Goal: Transaction & Acquisition: Purchase product/service

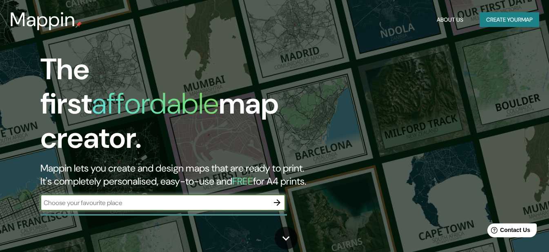
click at [171, 198] on input "text" at bounding box center [154, 202] width 229 height 9
type input "lima"
click at [277, 198] on icon "button" at bounding box center [277, 203] width 10 height 10
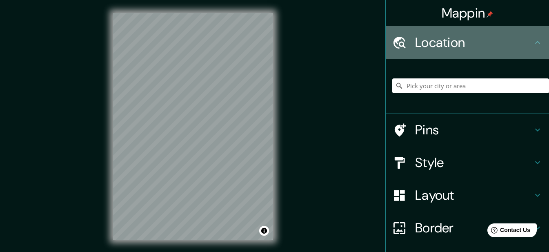
click at [439, 40] on h4 "Location" at bounding box center [474, 42] width 118 height 16
click at [398, 42] on icon at bounding box center [399, 43] width 14 height 14
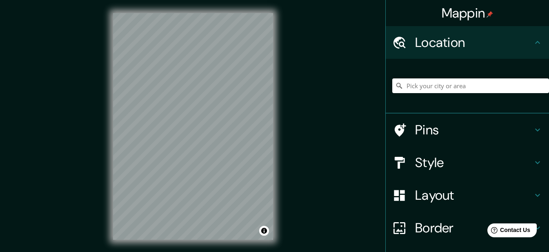
click at [397, 103] on div at bounding box center [470, 85] width 157 height 41
click at [407, 85] on input "Pick your city or area" at bounding box center [470, 85] width 157 height 15
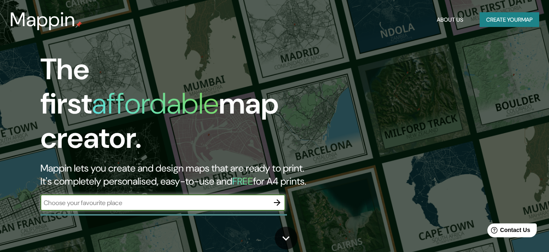
click at [159, 198] on input "text" at bounding box center [154, 202] width 229 height 9
click at [169, 198] on input "lima peru" at bounding box center [154, 202] width 229 height 9
type input "lima peru"
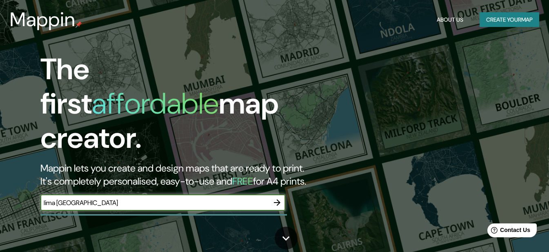
click at [276, 198] on icon "button" at bounding box center [277, 203] width 10 height 10
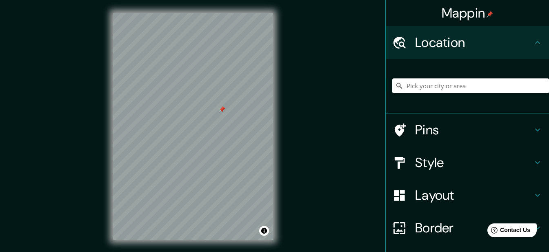
click at [221, 110] on div at bounding box center [222, 109] width 7 height 7
click at [535, 131] on icon at bounding box center [537, 130] width 5 height 3
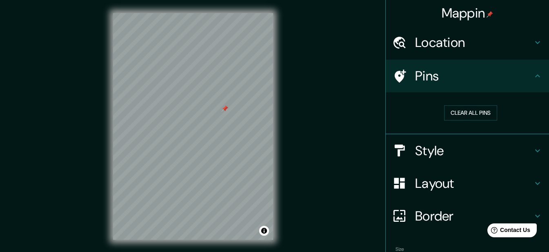
click at [533, 78] on icon at bounding box center [538, 76] width 10 height 10
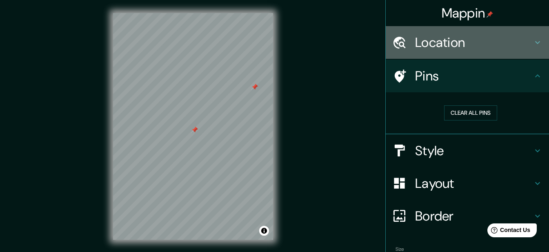
click at [533, 44] on icon at bounding box center [538, 43] width 10 height 10
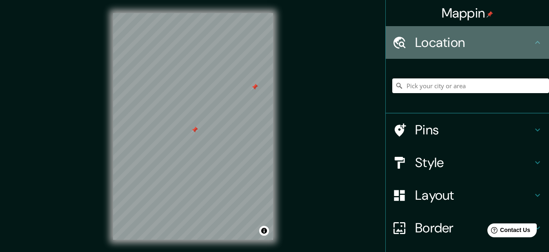
click at [533, 44] on icon at bounding box center [538, 43] width 10 height 10
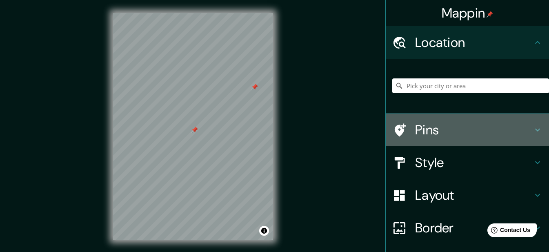
click at [533, 125] on icon at bounding box center [538, 130] width 10 height 10
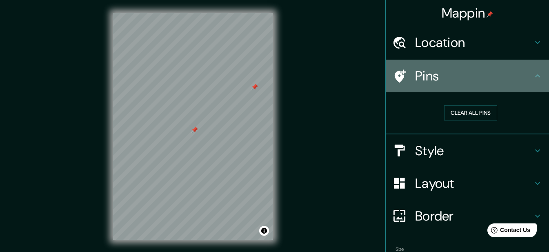
click at [395, 71] on icon at bounding box center [400, 75] width 11 height 13
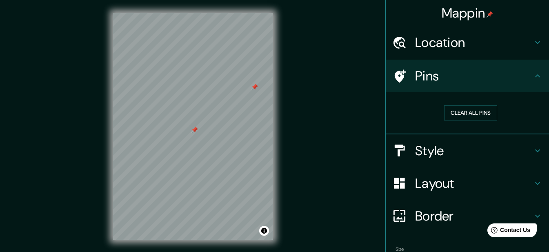
click at [395, 71] on icon at bounding box center [400, 75] width 11 height 13
click at [447, 112] on button "Clear all pins" at bounding box center [470, 112] width 53 height 15
click at [533, 75] on icon at bounding box center [538, 76] width 10 height 10
click at [515, 46] on h4 "Location" at bounding box center [474, 42] width 118 height 16
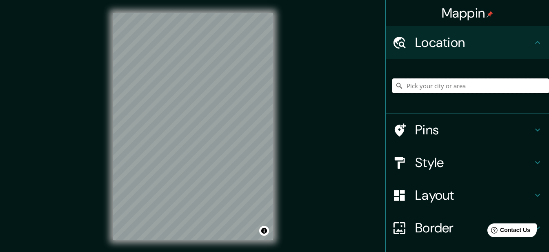
click at [460, 80] on input "Pick your city or area" at bounding box center [470, 85] width 157 height 15
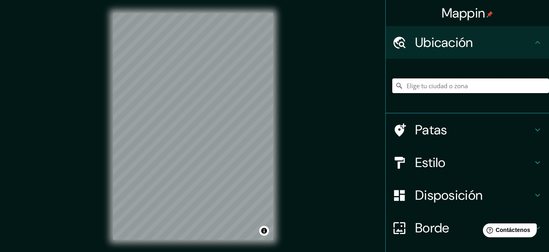
click at [432, 87] on input "Elige tu ciudad o zona" at bounding box center [470, 85] width 157 height 15
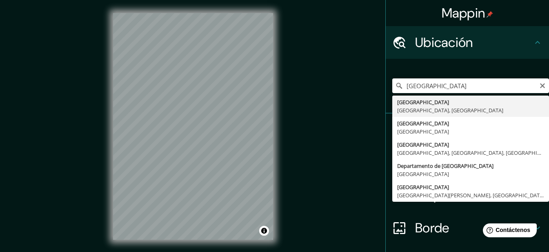
type input "[GEOGRAPHIC_DATA], [GEOGRAPHIC_DATA], [GEOGRAPHIC_DATA]"
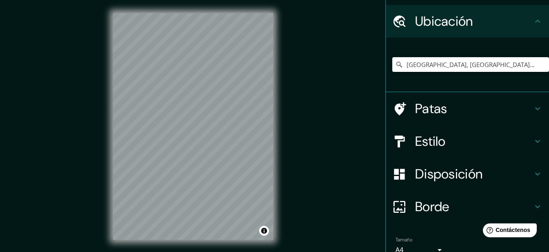
scroll to position [41, 0]
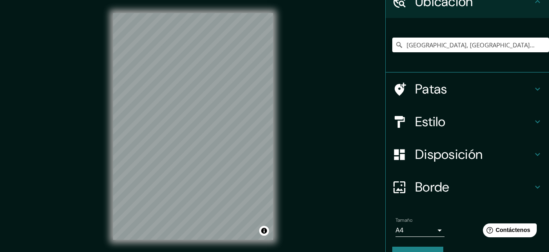
click at [531, 114] on div "Estilo" at bounding box center [467, 121] width 163 height 33
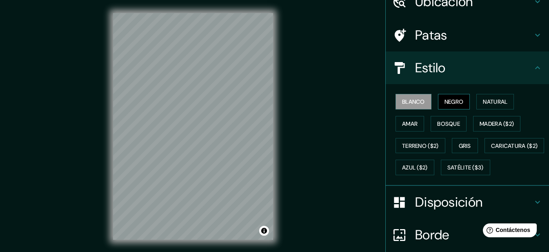
click at [447, 101] on font "Negro" at bounding box center [454, 101] width 19 height 7
click at [485, 100] on font "Natural" at bounding box center [495, 101] width 24 height 7
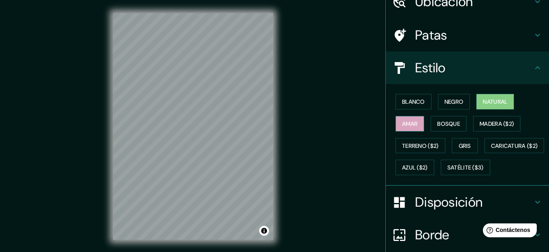
click at [397, 117] on button "Amar" at bounding box center [410, 124] width 29 height 16
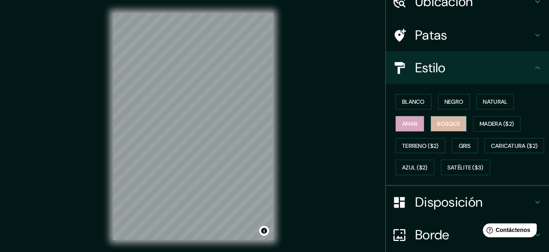
click at [449, 124] on font "Bosque" at bounding box center [448, 123] width 23 height 7
click at [402, 125] on font "Amar" at bounding box center [410, 123] width 16 height 7
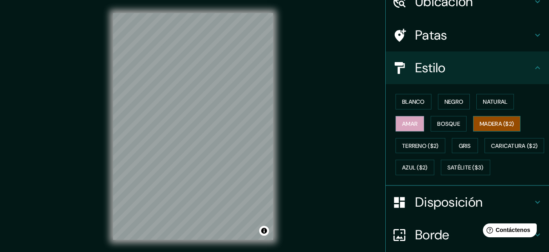
click at [490, 123] on font "Madera ($2)" at bounding box center [497, 123] width 34 height 7
click at [409, 145] on font "Terreno ($2)" at bounding box center [420, 145] width 37 height 7
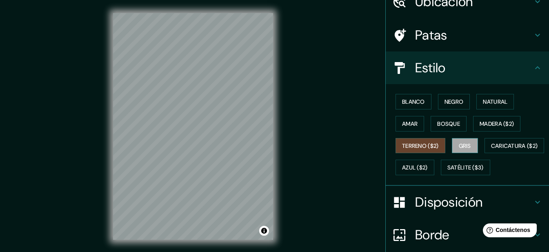
click at [468, 143] on button "Gris" at bounding box center [465, 146] width 26 height 16
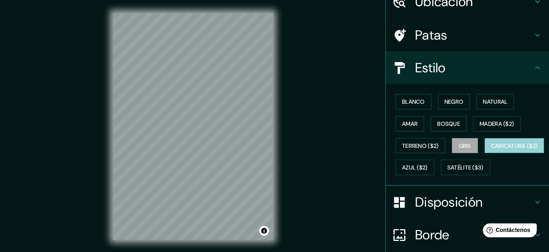
click at [491, 149] on font "Caricatura ($2)" at bounding box center [514, 145] width 47 height 7
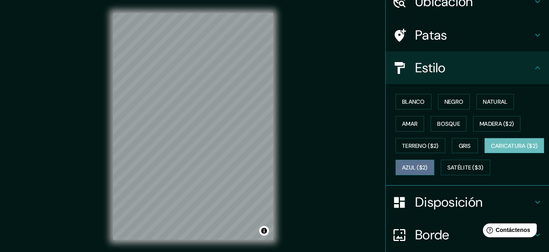
click at [428, 166] on font "Azul ($2)" at bounding box center [415, 167] width 26 height 7
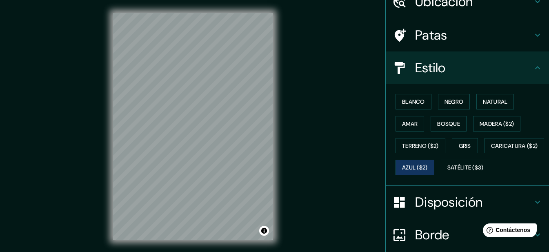
click at [408, 178] on div "Blanco Negro Natural Amar Bosque Madera ($2) Terreno ($2) Gris Caricatura ($2) …" at bounding box center [470, 135] width 157 height 88
click at [447, 171] on font "Satélite ($3)" at bounding box center [465, 167] width 36 height 7
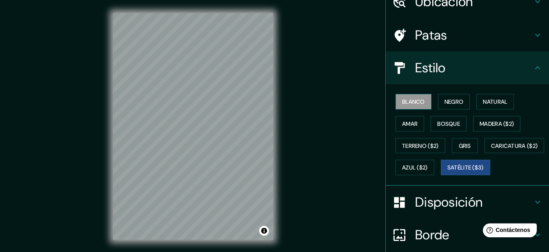
click at [405, 102] on font "Blanco" at bounding box center [413, 101] width 23 height 7
click at [438, 99] on button "Negro" at bounding box center [454, 102] width 32 height 16
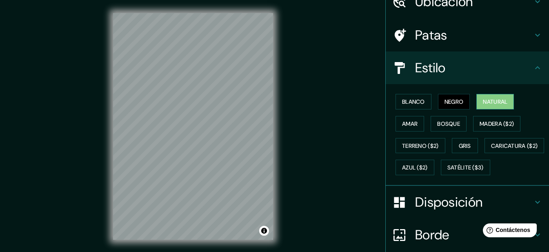
click at [478, 102] on button "Natural" at bounding box center [495, 102] width 38 height 16
click at [402, 119] on font "Amar" at bounding box center [410, 123] width 16 height 11
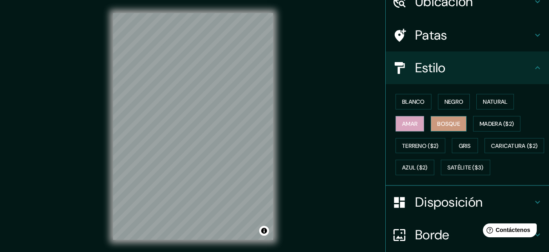
click at [444, 123] on font "Bosque" at bounding box center [448, 123] width 23 height 7
click at [405, 127] on font "Amar" at bounding box center [410, 123] width 16 height 7
click at [442, 122] on font "Bosque" at bounding box center [448, 123] width 23 height 7
click at [411, 128] on font "Amar" at bounding box center [410, 123] width 16 height 11
click at [535, 67] on icon at bounding box center [537, 67] width 5 height 3
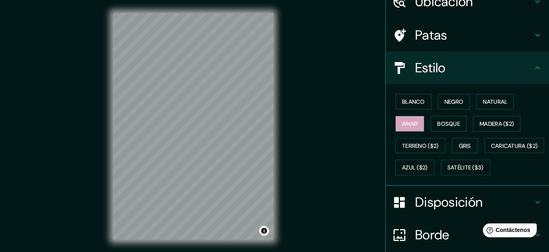
click at [535, 67] on icon at bounding box center [537, 67] width 5 height 3
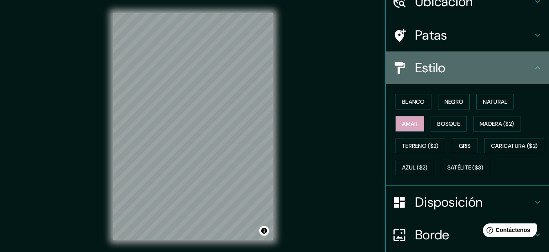
click at [535, 67] on icon at bounding box center [537, 67] width 5 height 3
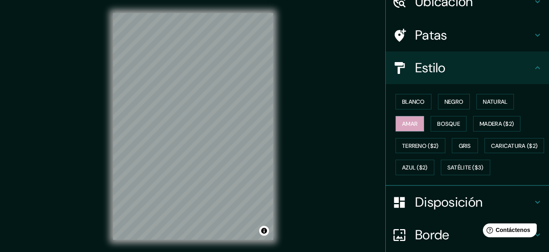
click at [492, 71] on h4 "Estilo" at bounding box center [474, 68] width 118 height 16
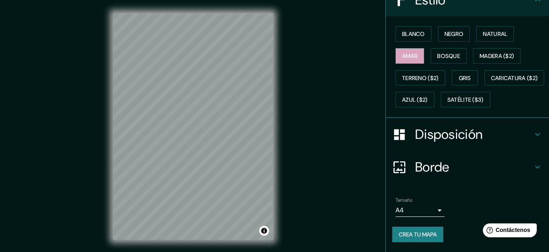
click at [479, 140] on h4 "Disposición" at bounding box center [474, 134] width 118 height 16
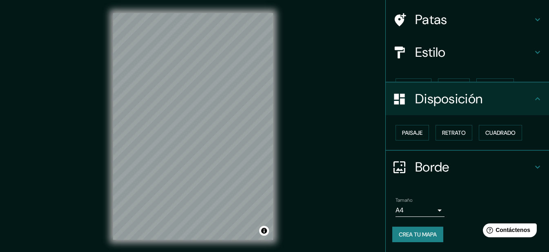
scroll to position [42, 0]
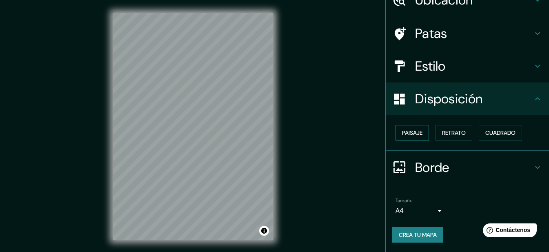
click at [415, 131] on font "Paisaje" at bounding box center [412, 132] width 20 height 7
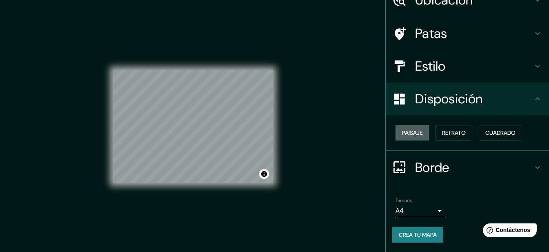
click at [415, 131] on font "Paisaje" at bounding box center [412, 132] width 20 height 7
click at [455, 134] on font "Retrato" at bounding box center [454, 132] width 24 height 7
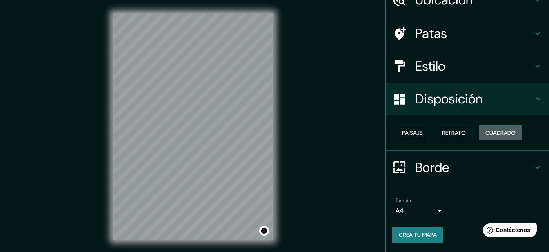
click at [497, 129] on font "Cuadrado" at bounding box center [500, 132] width 30 height 11
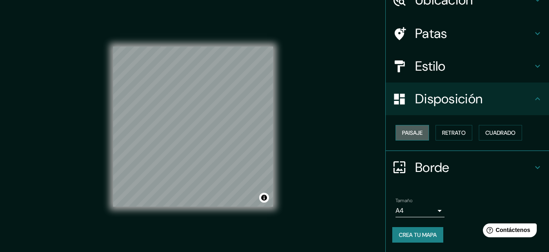
click at [416, 132] on font "Paisaje" at bounding box center [412, 132] width 20 height 7
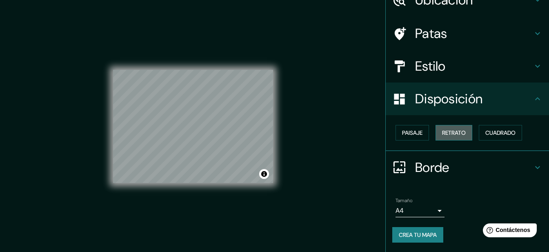
click at [459, 130] on font "Retrato" at bounding box center [454, 132] width 24 height 7
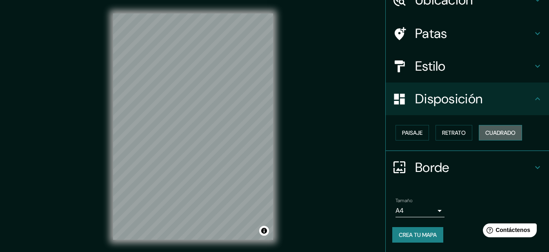
click at [485, 131] on font "Cuadrado" at bounding box center [500, 132] width 30 height 7
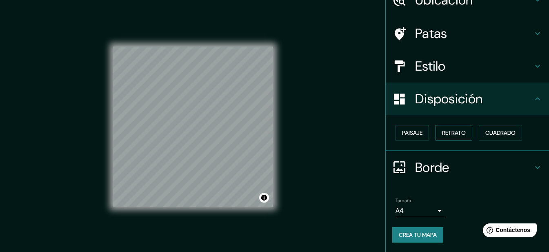
click at [445, 129] on font "Retrato" at bounding box center [454, 132] width 24 height 7
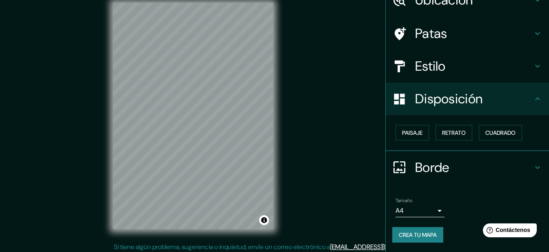
scroll to position [14, 0]
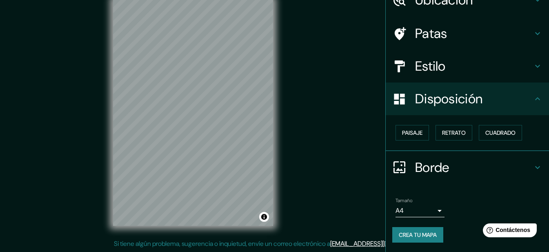
click at [533, 164] on icon at bounding box center [538, 167] width 10 height 10
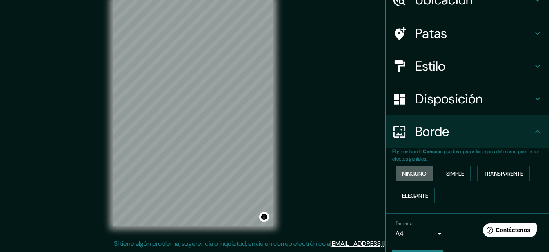
click at [405, 177] on font "Ninguno" at bounding box center [414, 173] width 24 height 7
click at [458, 174] on font "Simple" at bounding box center [455, 173] width 18 height 7
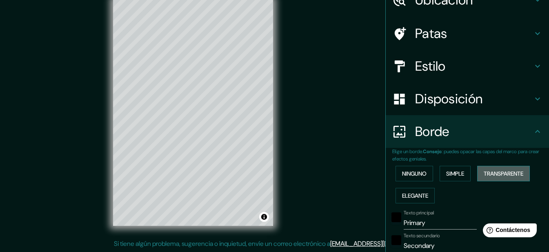
click at [486, 171] on font "Transparente" at bounding box center [504, 173] width 40 height 7
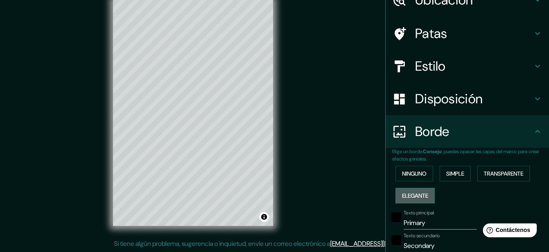
click at [402, 198] on font "Elegante" at bounding box center [415, 195] width 26 height 7
click at [409, 170] on font "Ninguno" at bounding box center [414, 173] width 24 height 7
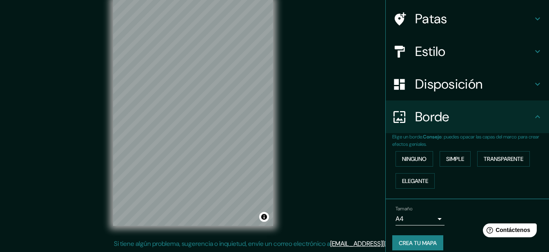
scroll to position [65, 0]
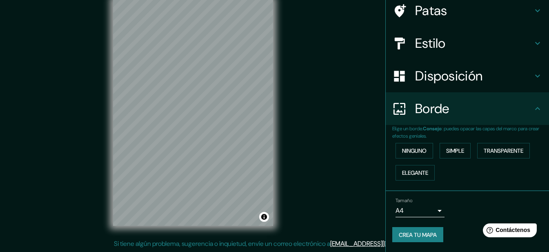
click at [434, 209] on body "Mappin Ubicación Lima, Provincia de Lima, Perú Patas Estilo Disposición Borde E…" at bounding box center [274, 112] width 549 height 252
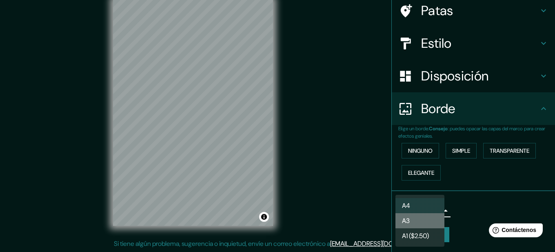
click at [425, 220] on li "A3" at bounding box center [420, 220] width 49 height 15
type input "a4"
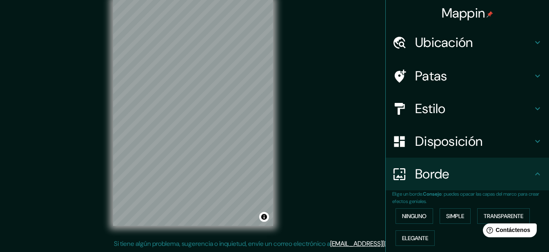
scroll to position [0, 0]
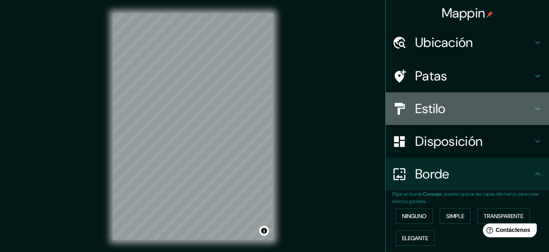
click at [497, 102] on h4 "Estilo" at bounding box center [474, 108] width 118 height 16
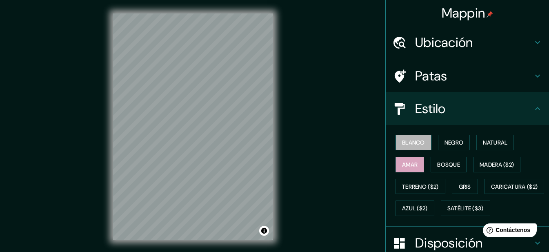
click at [409, 144] on font "Blanco" at bounding box center [413, 142] width 23 height 7
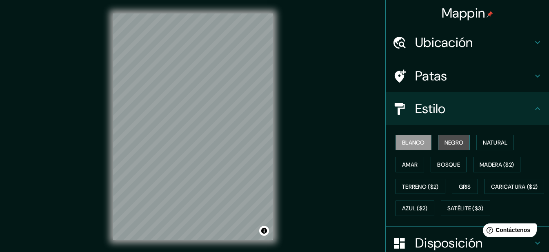
click at [445, 141] on font "Negro" at bounding box center [454, 142] width 19 height 7
click at [409, 140] on font "Blanco" at bounding box center [413, 142] width 23 height 7
click at [483, 146] on font "Natural" at bounding box center [495, 142] width 24 height 7
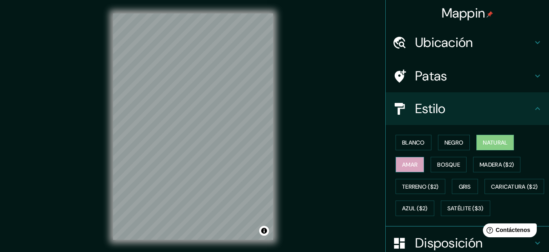
click at [407, 161] on font "Amar" at bounding box center [410, 164] width 16 height 7
click at [439, 167] on font "Bosque" at bounding box center [448, 164] width 23 height 7
click at [409, 167] on font "Amar" at bounding box center [410, 164] width 16 height 7
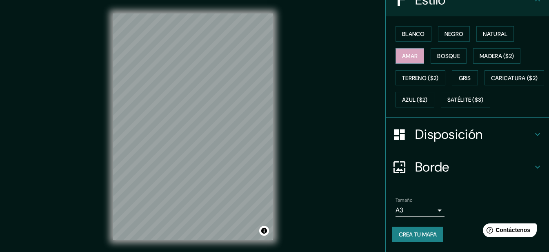
scroll to position [14, 0]
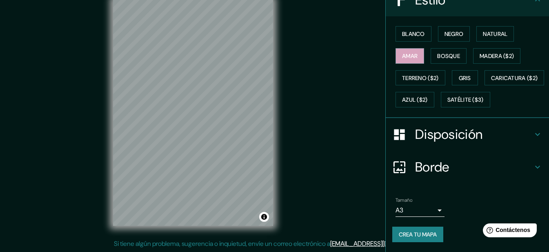
click at [419, 235] on font "Crea tu mapa" at bounding box center [418, 234] width 38 height 7
click at [422, 237] on font "Crea tu mapa" at bounding box center [418, 234] width 38 height 7
click at [422, 237] on div "Crea tu mapa" at bounding box center [467, 235] width 150 height 16
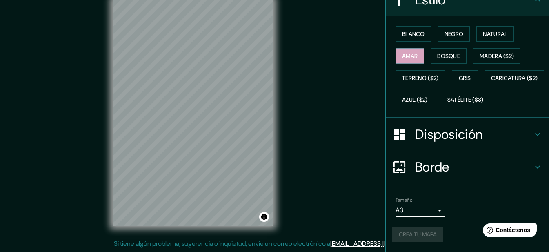
click at [422, 237] on div "Crea tu mapa" at bounding box center [467, 235] width 150 height 16
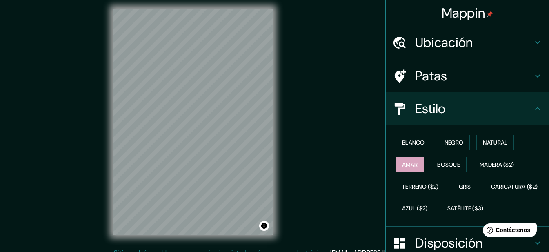
scroll to position [0, 0]
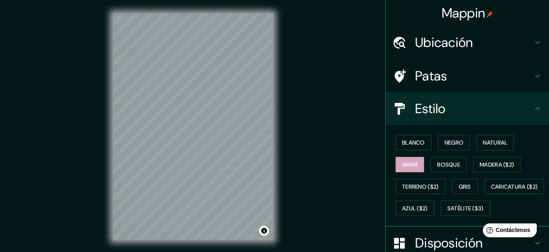
click at [481, 15] on h4 "Mappin" at bounding box center [468, 13] width 52 height 16
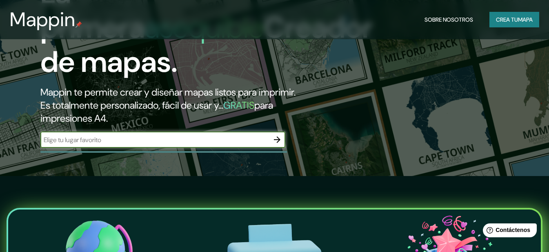
scroll to position [82, 0]
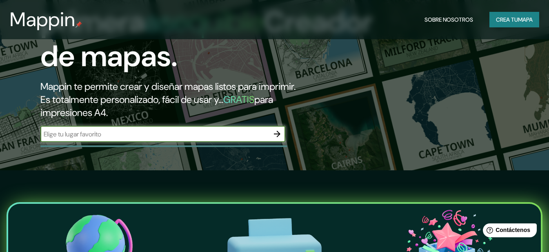
click at [143, 139] on input "text" at bounding box center [154, 133] width 229 height 9
type input "lima"
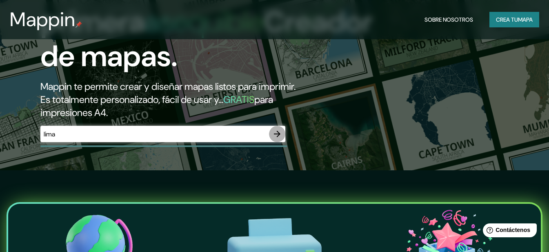
click at [281, 139] on icon "button" at bounding box center [277, 134] width 10 height 10
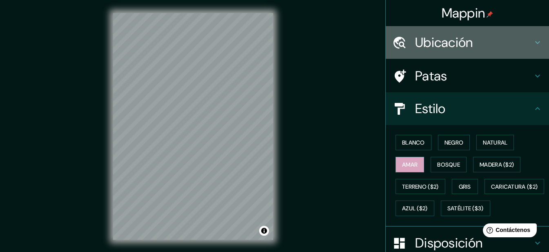
click at [465, 45] on font "Ubicación" at bounding box center [444, 42] width 58 height 17
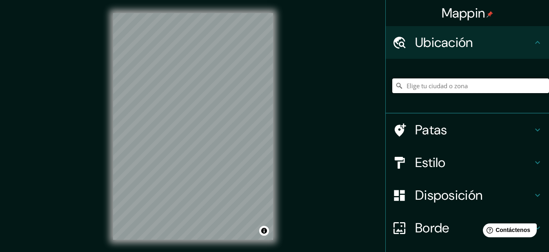
click at [450, 80] on input "Elige tu ciudad o zona" at bounding box center [470, 85] width 157 height 15
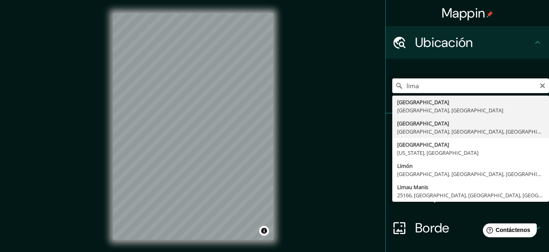
type input "[GEOGRAPHIC_DATA], [GEOGRAPHIC_DATA], [GEOGRAPHIC_DATA], [GEOGRAPHIC_DATA]"
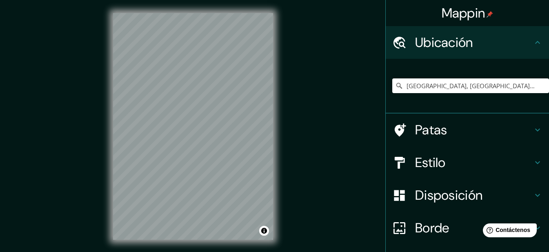
click at [286, 110] on div "© Mapbox © OpenStreetMap Improve this map" at bounding box center [193, 126] width 186 height 253
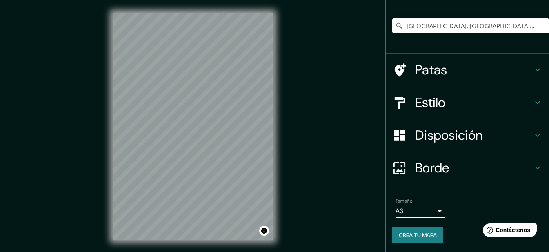
scroll to position [61, 0]
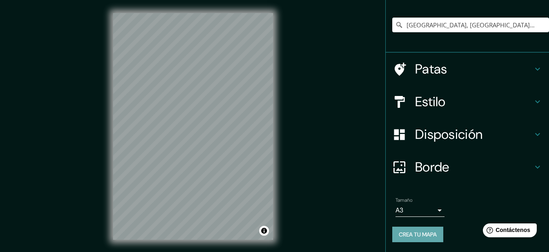
click at [403, 235] on font "Crea tu mapa" at bounding box center [418, 234] width 38 height 7
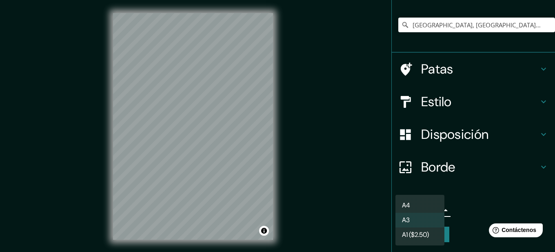
click at [431, 209] on body "Mappin Ubicación Lima, Lima, Provincia de Lima, Perú Patas Estilo Disposición B…" at bounding box center [277, 126] width 555 height 252
click at [415, 219] on li "A3" at bounding box center [420, 220] width 49 height 15
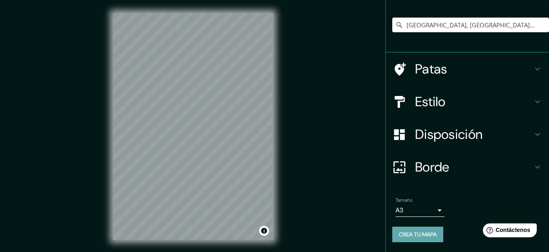
click at [411, 236] on font "Crea tu mapa" at bounding box center [418, 234] width 38 height 7
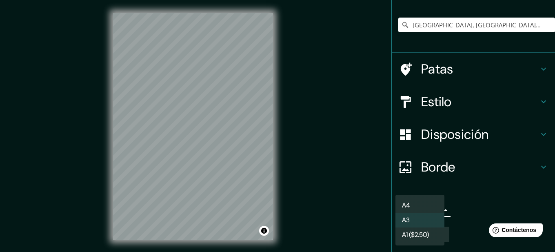
click at [431, 211] on body "Mappin Ubicación Lima, Lima, Provincia de Lima, Perú Patas Estilo Disposición B…" at bounding box center [277, 126] width 555 height 252
click at [423, 204] on li "A4" at bounding box center [420, 205] width 49 height 15
type input "single"
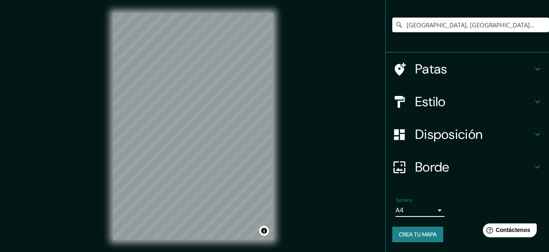
click at [399, 232] on font "Crea tu mapa" at bounding box center [418, 234] width 38 height 7
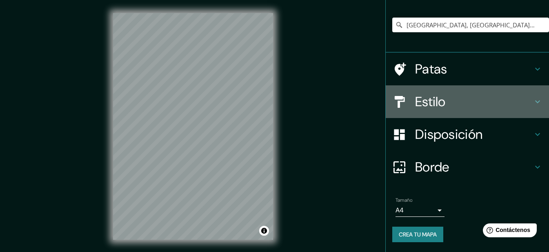
click at [451, 100] on h4 "Estilo" at bounding box center [474, 101] width 118 height 16
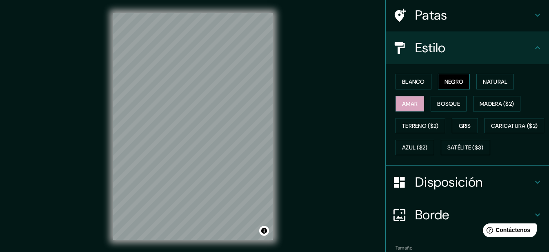
click at [447, 84] on font "Negro" at bounding box center [454, 81] width 19 height 7
click at [485, 80] on font "Natural" at bounding box center [495, 81] width 24 height 7
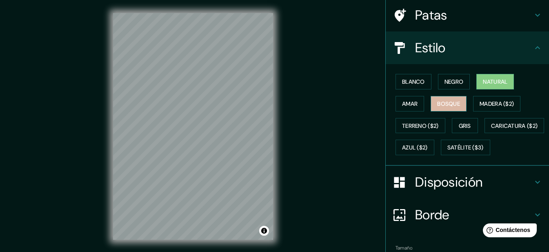
click at [451, 99] on font "Bosque" at bounding box center [448, 103] width 23 height 11
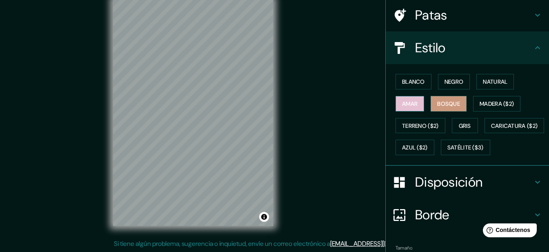
click at [402, 102] on font "Amar" at bounding box center [410, 103] width 16 height 7
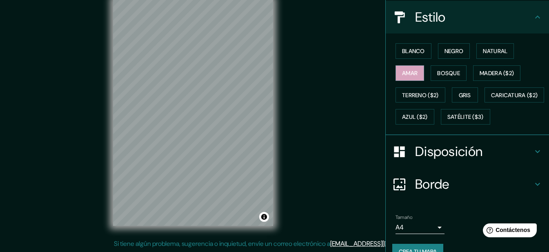
scroll to position [130, 0]
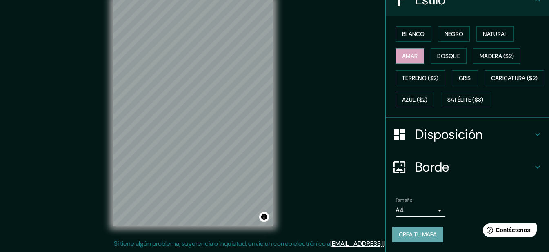
click at [416, 229] on button "Crea tu mapa" at bounding box center [417, 235] width 51 height 16
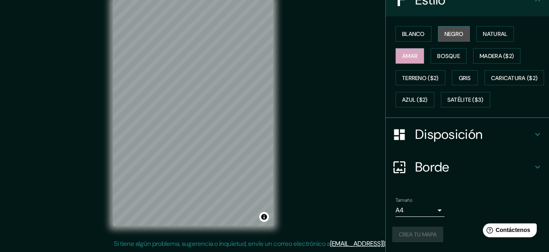
click at [449, 30] on font "Negro" at bounding box center [454, 33] width 19 height 7
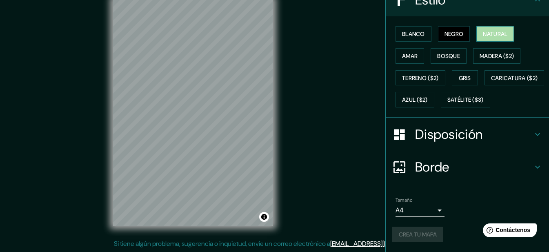
click at [483, 29] on font "Natural" at bounding box center [495, 34] width 24 height 11
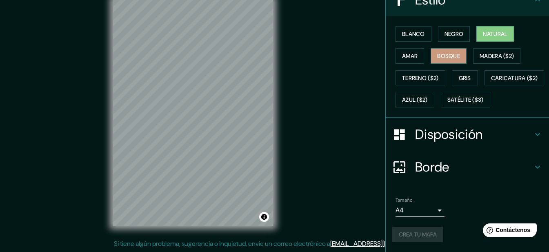
click at [445, 51] on font "Bosque" at bounding box center [448, 56] width 23 height 11
click at [447, 30] on font "Negro" at bounding box center [454, 33] width 19 height 7
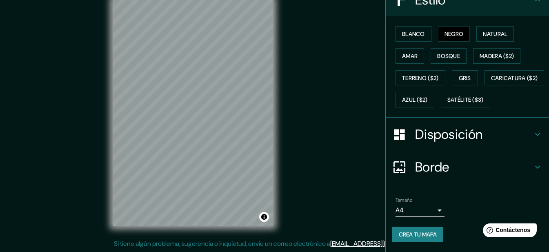
click at [421, 232] on font "Crea tu mapa" at bounding box center [418, 234] width 38 height 7
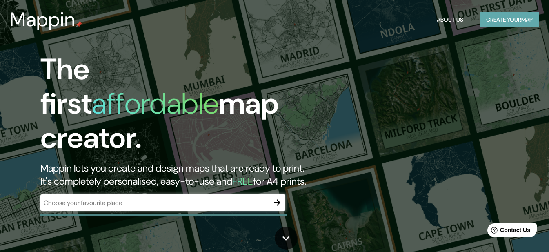
click at [506, 17] on button "Create your map" at bounding box center [510, 19] width 60 height 15
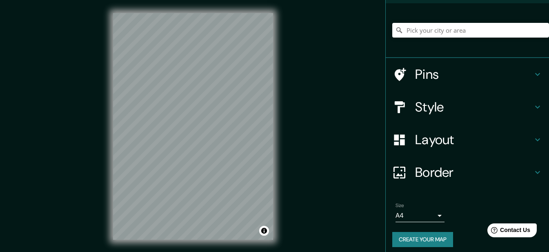
scroll to position [60, 0]
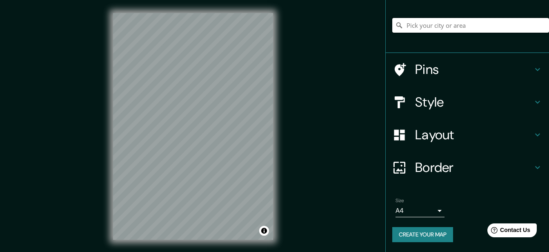
click at [432, 22] on input "Pick your city or area" at bounding box center [470, 25] width 157 height 15
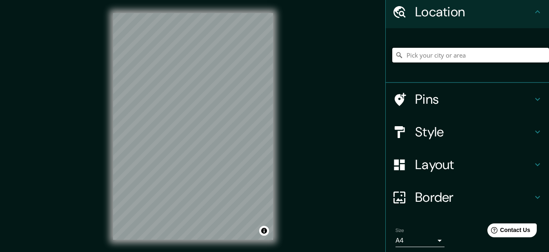
scroll to position [0, 0]
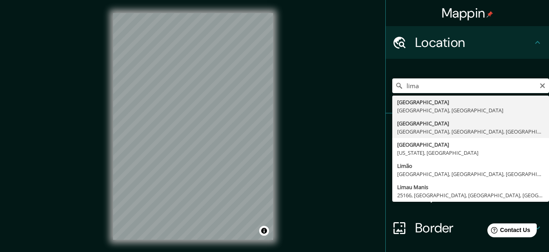
type input "[GEOGRAPHIC_DATA], [GEOGRAPHIC_DATA], [GEOGRAPHIC_DATA], [GEOGRAPHIC_DATA]"
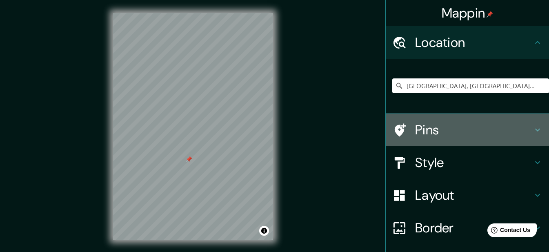
click at [505, 125] on h4 "Pins" at bounding box center [474, 130] width 118 height 16
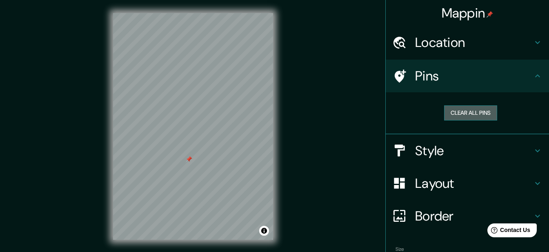
click at [481, 114] on button "Clear all pins" at bounding box center [470, 112] width 53 height 15
click at [534, 78] on icon at bounding box center [538, 76] width 10 height 10
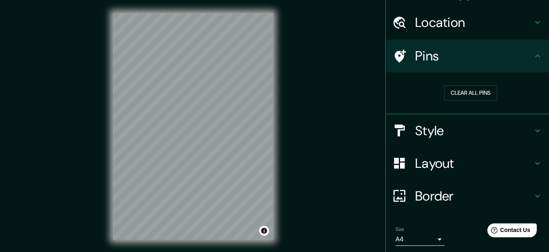
scroll to position [48, 0]
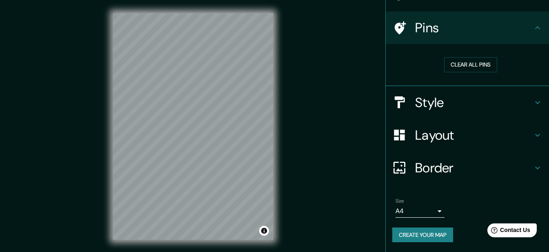
click at [501, 103] on h4 "Style" at bounding box center [474, 102] width 118 height 16
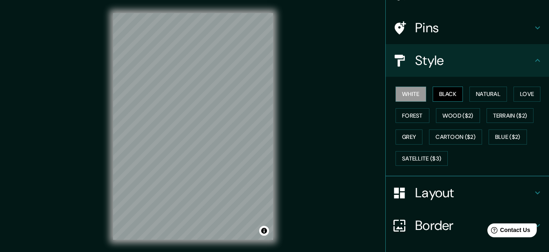
click at [437, 94] on button "Black" at bounding box center [448, 94] width 31 height 15
click at [480, 90] on button "Natural" at bounding box center [488, 94] width 38 height 15
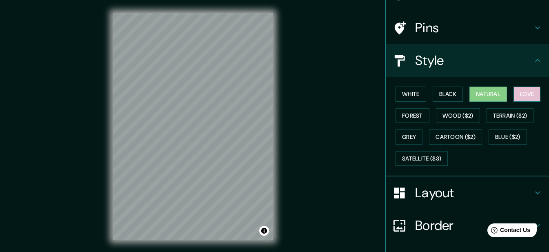
click at [534, 90] on button "Love" at bounding box center [527, 94] width 27 height 15
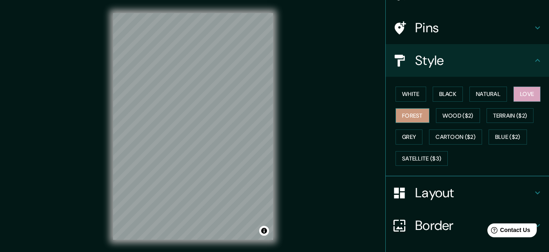
click at [404, 112] on button "Forest" at bounding box center [413, 115] width 34 height 15
click at [403, 93] on button "White" at bounding box center [411, 94] width 31 height 15
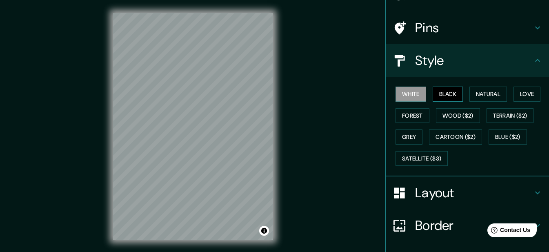
click at [434, 91] on button "Black" at bounding box center [448, 94] width 31 height 15
click at [481, 91] on button "Natural" at bounding box center [488, 94] width 38 height 15
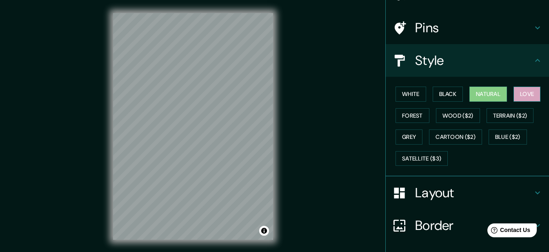
click at [528, 91] on button "Love" at bounding box center [527, 94] width 27 height 15
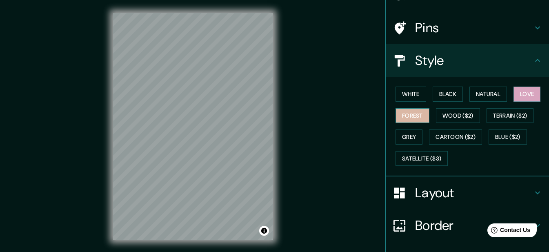
click at [420, 114] on button "Forest" at bounding box center [413, 115] width 34 height 15
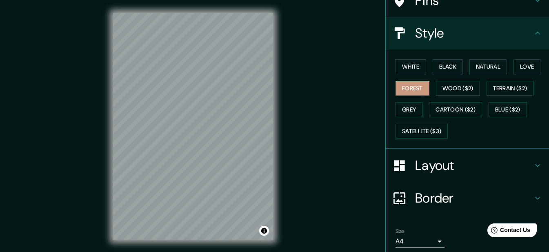
scroll to position [106, 0]
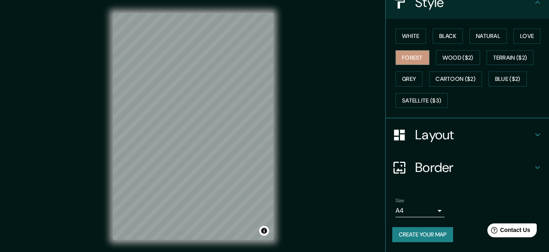
click at [422, 233] on button "Create your map" at bounding box center [422, 234] width 61 height 15
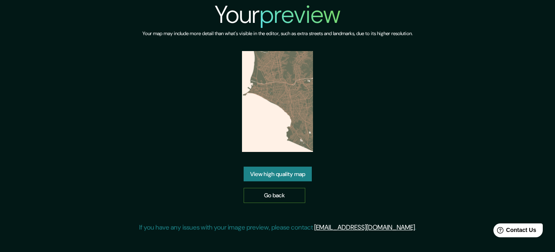
click at [289, 193] on link "Go back" at bounding box center [275, 195] width 62 height 15
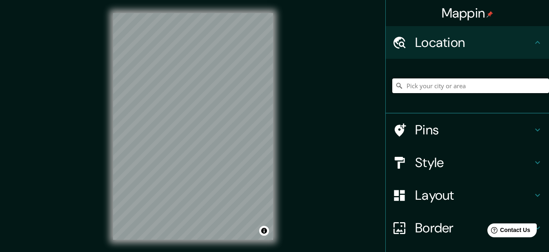
click at [422, 83] on input "Pick your city or area" at bounding box center [470, 85] width 157 height 15
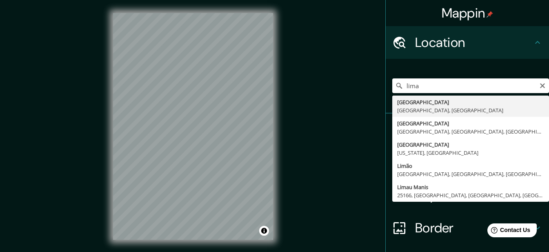
type input "[GEOGRAPHIC_DATA], [GEOGRAPHIC_DATA], [GEOGRAPHIC_DATA]"
